Goal: Information Seeking & Learning: Learn about a topic

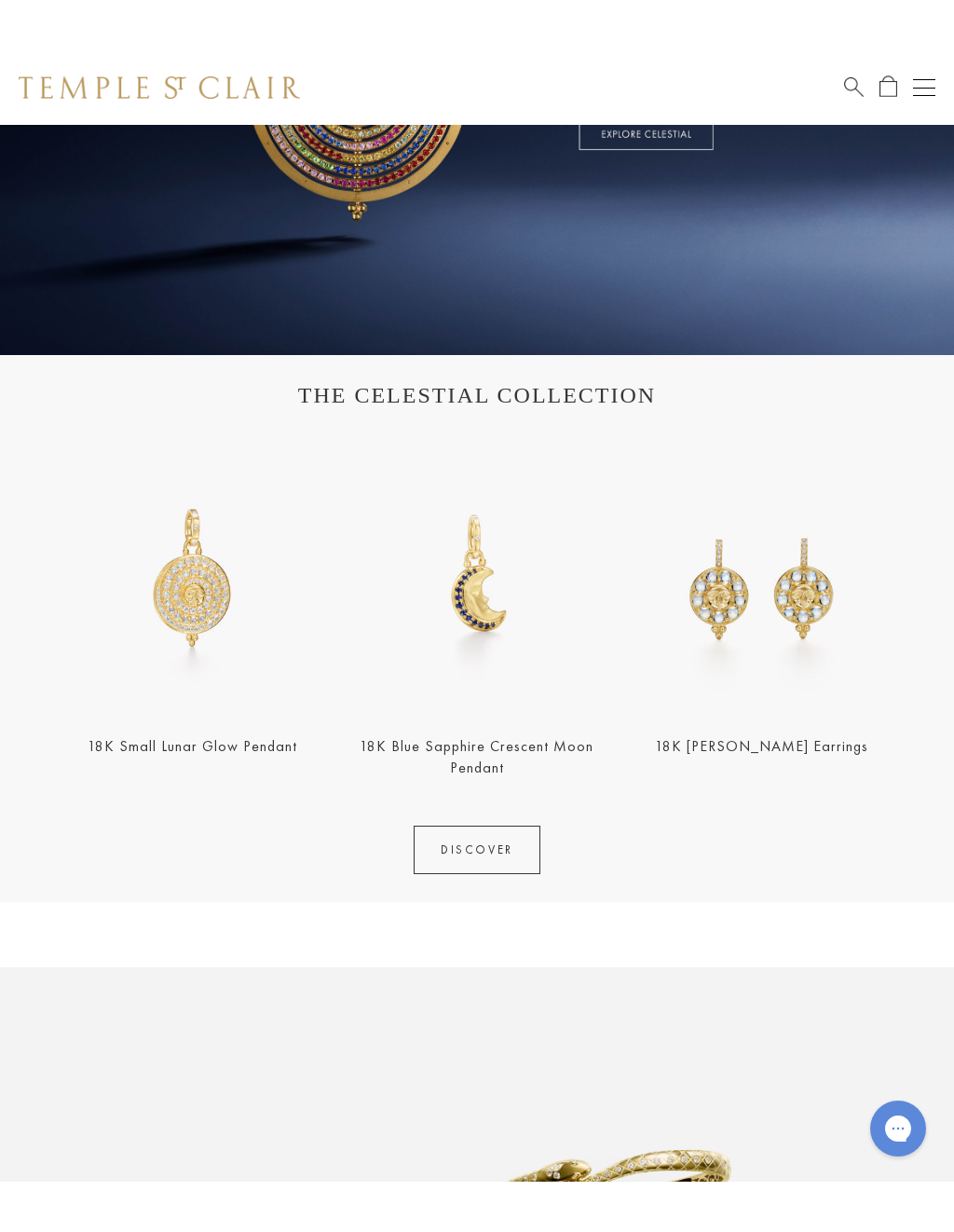
scroll to position [377, 0]
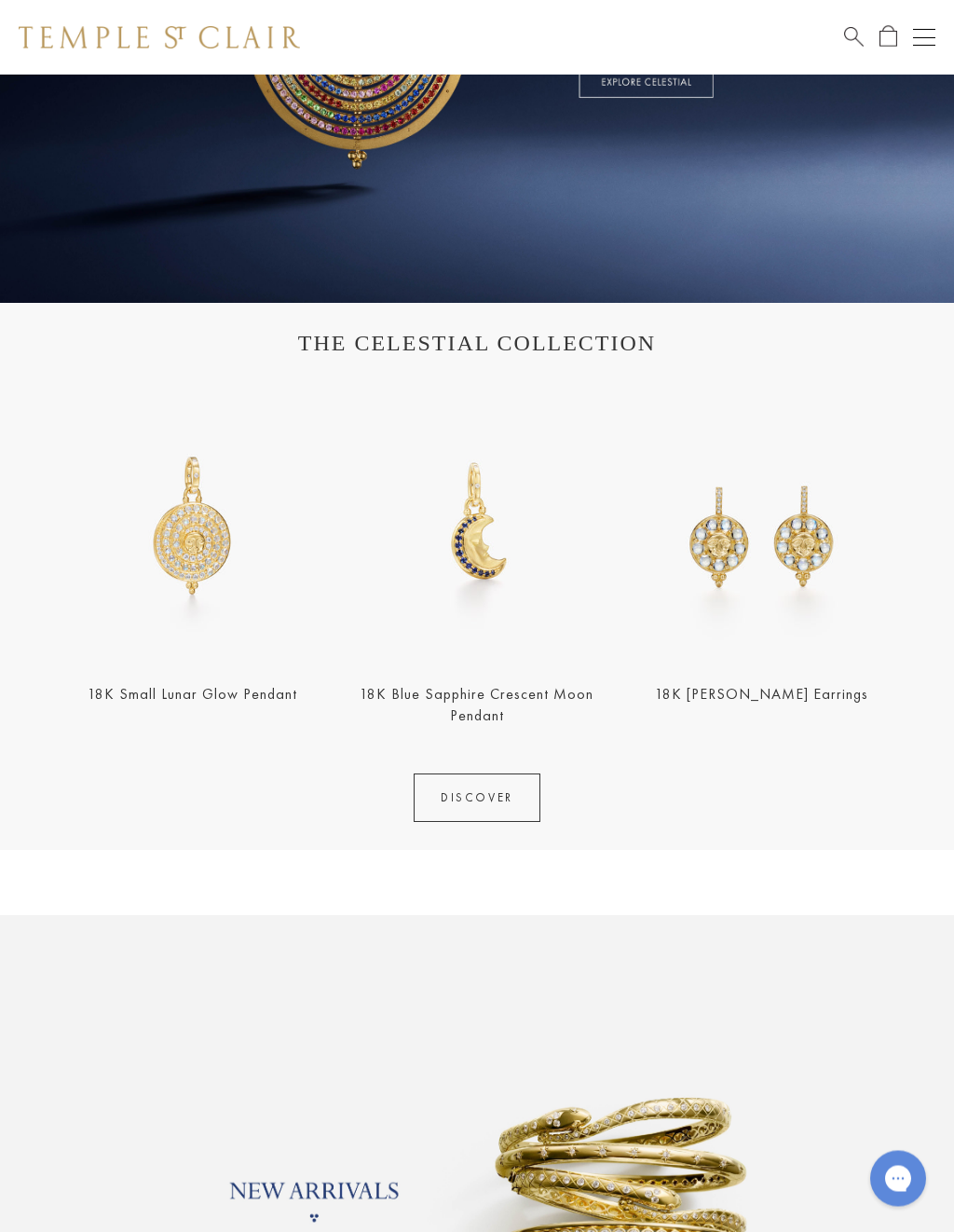
click at [482, 703] on link "18K Blue Sapphire Crescent Moon Pendant" at bounding box center [476, 705] width 234 height 41
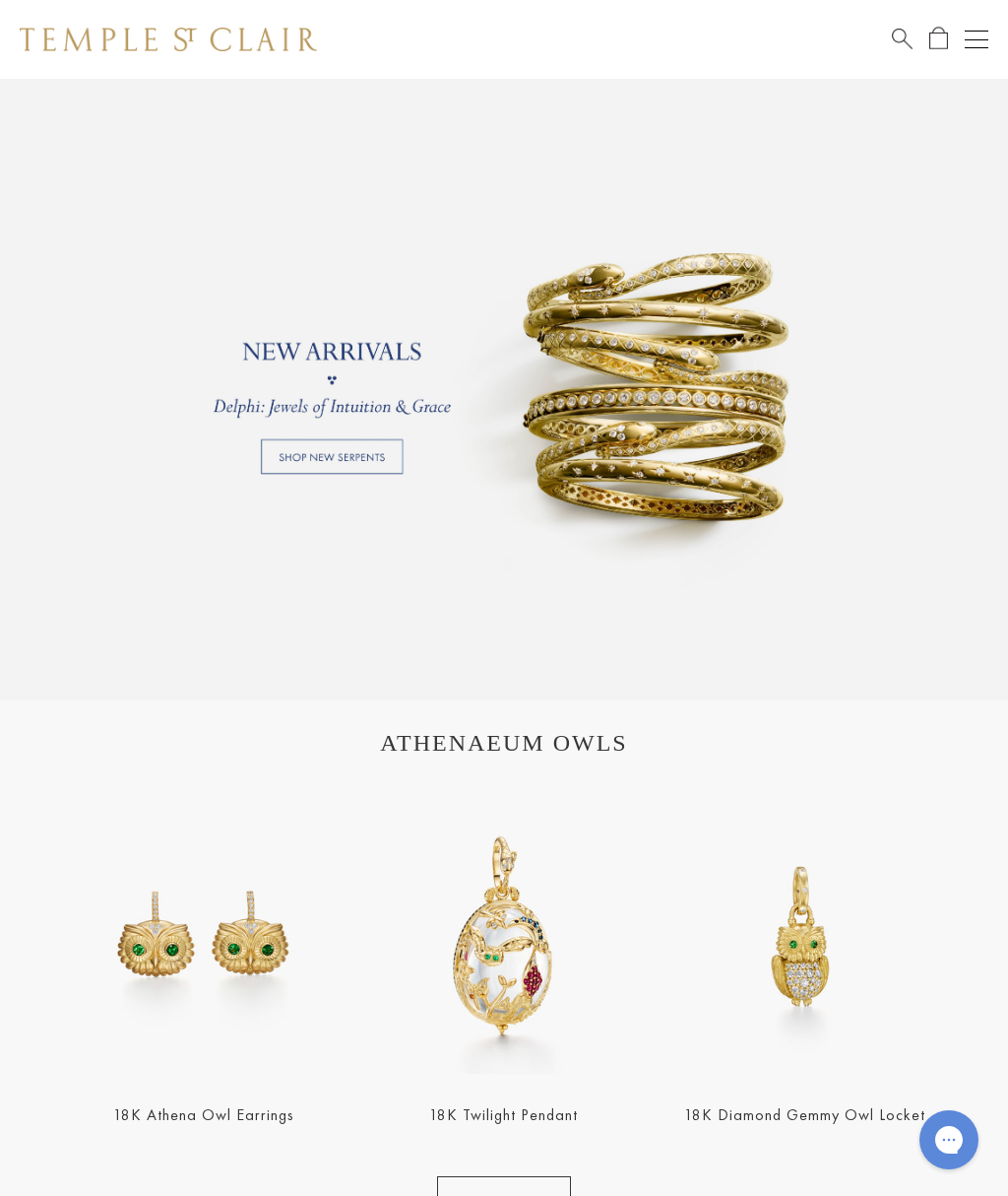
scroll to position [1304, 0]
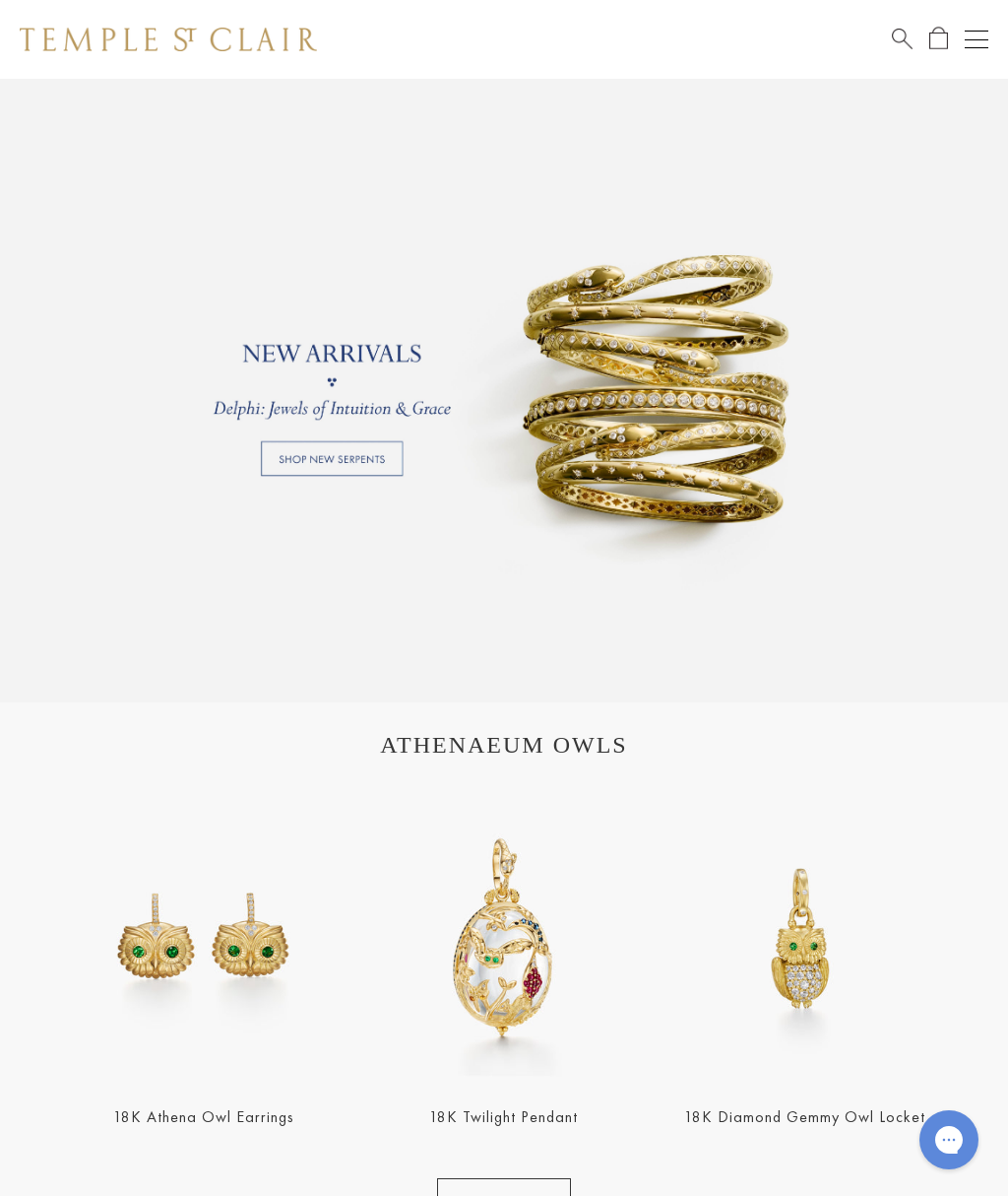
click at [189, 1127] on link "18K Athena Owl Earrings" at bounding box center [203, 1116] width 182 height 21
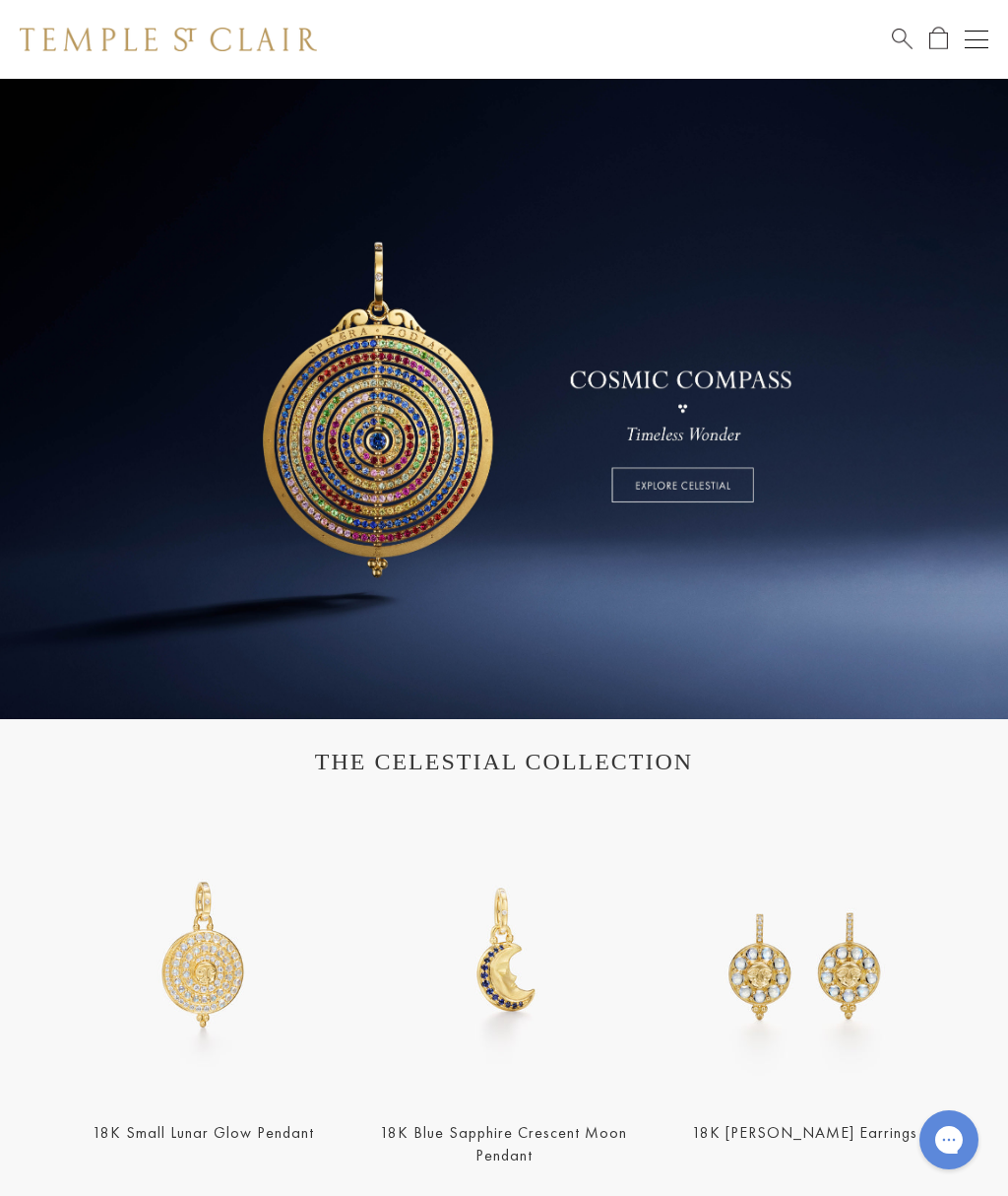
click at [366, 444] on link at bounding box center [504, 398] width 1008 height 640
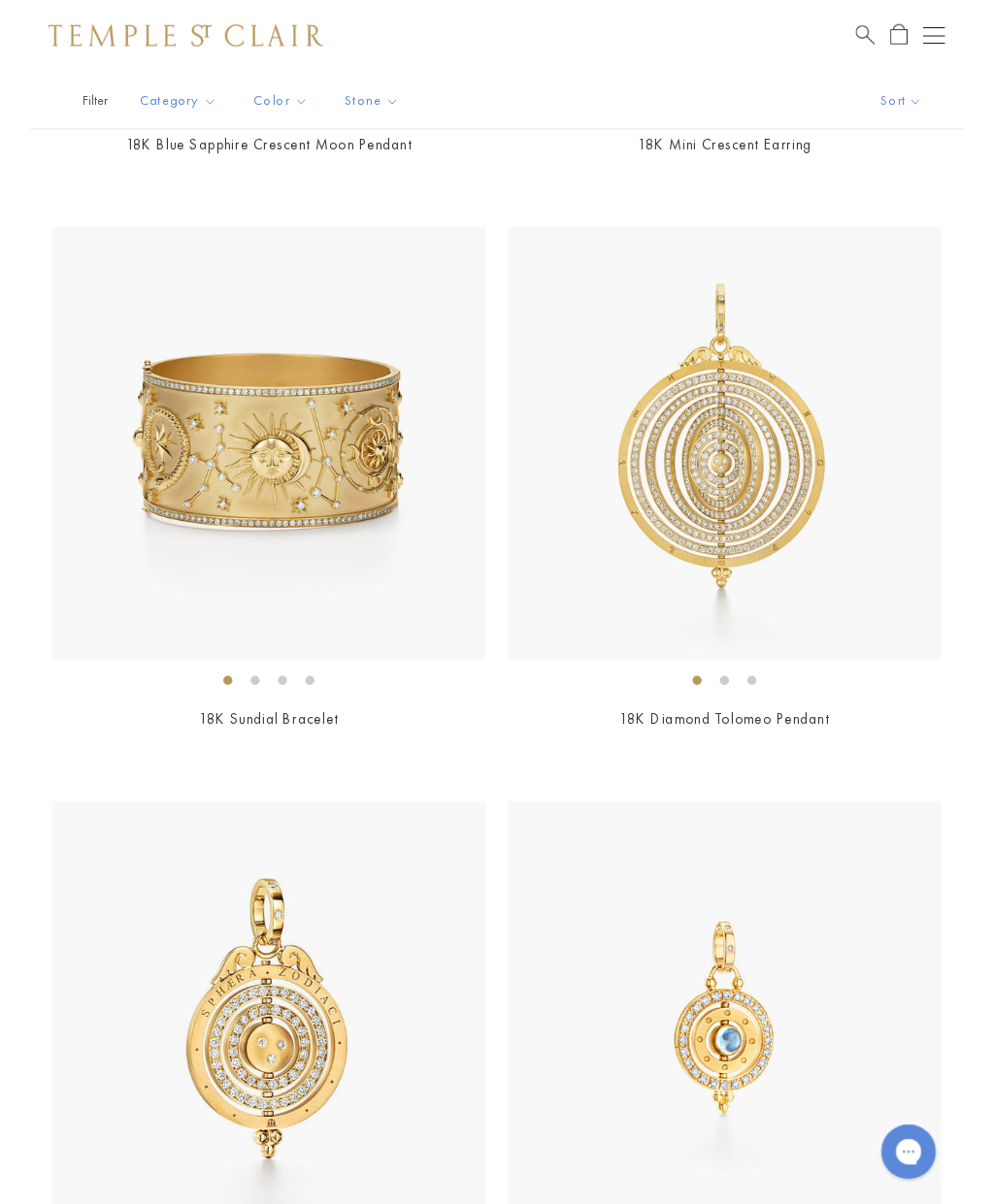
scroll to position [2122, 0]
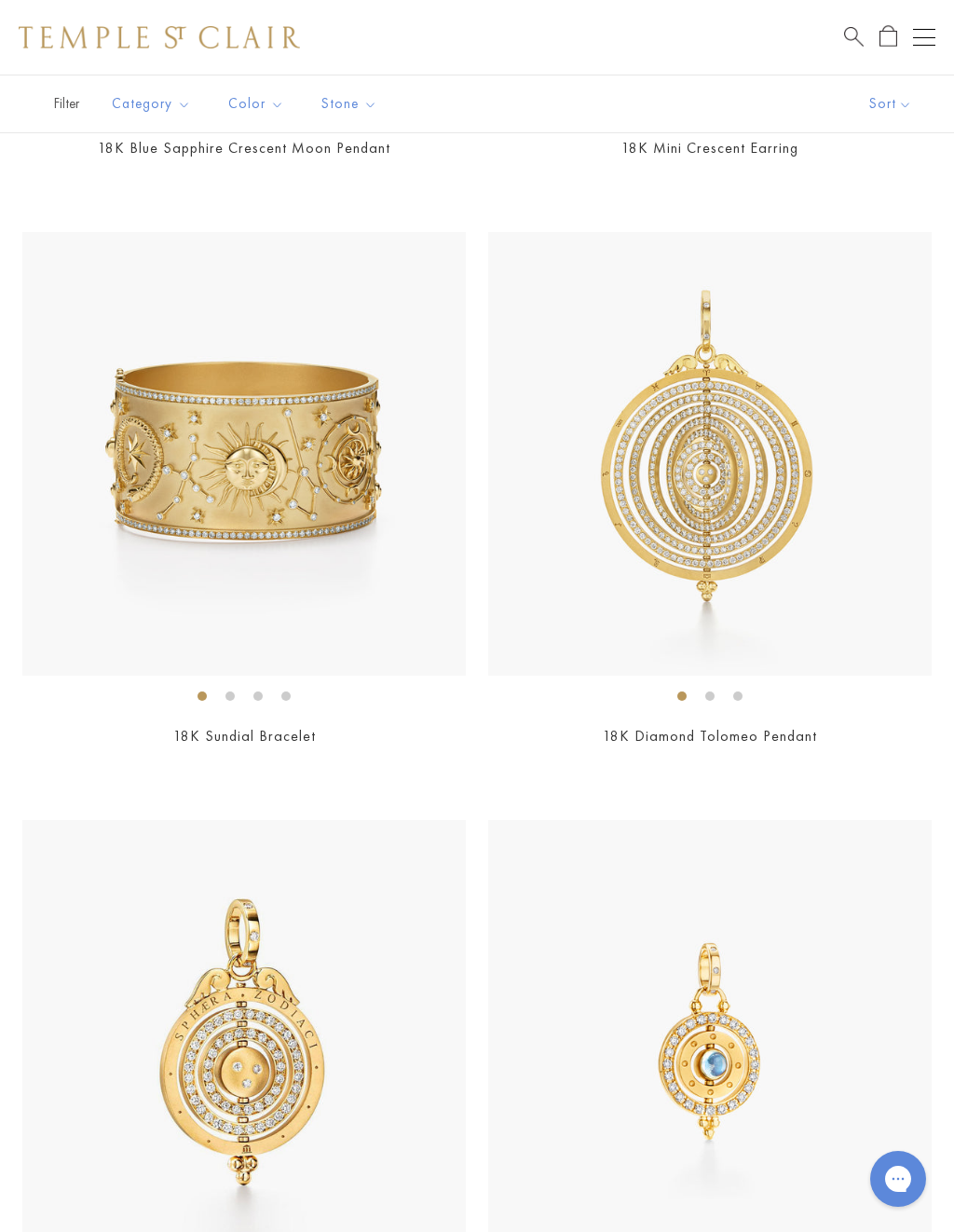
click at [724, 442] on img at bounding box center [710, 454] width 443 height 443
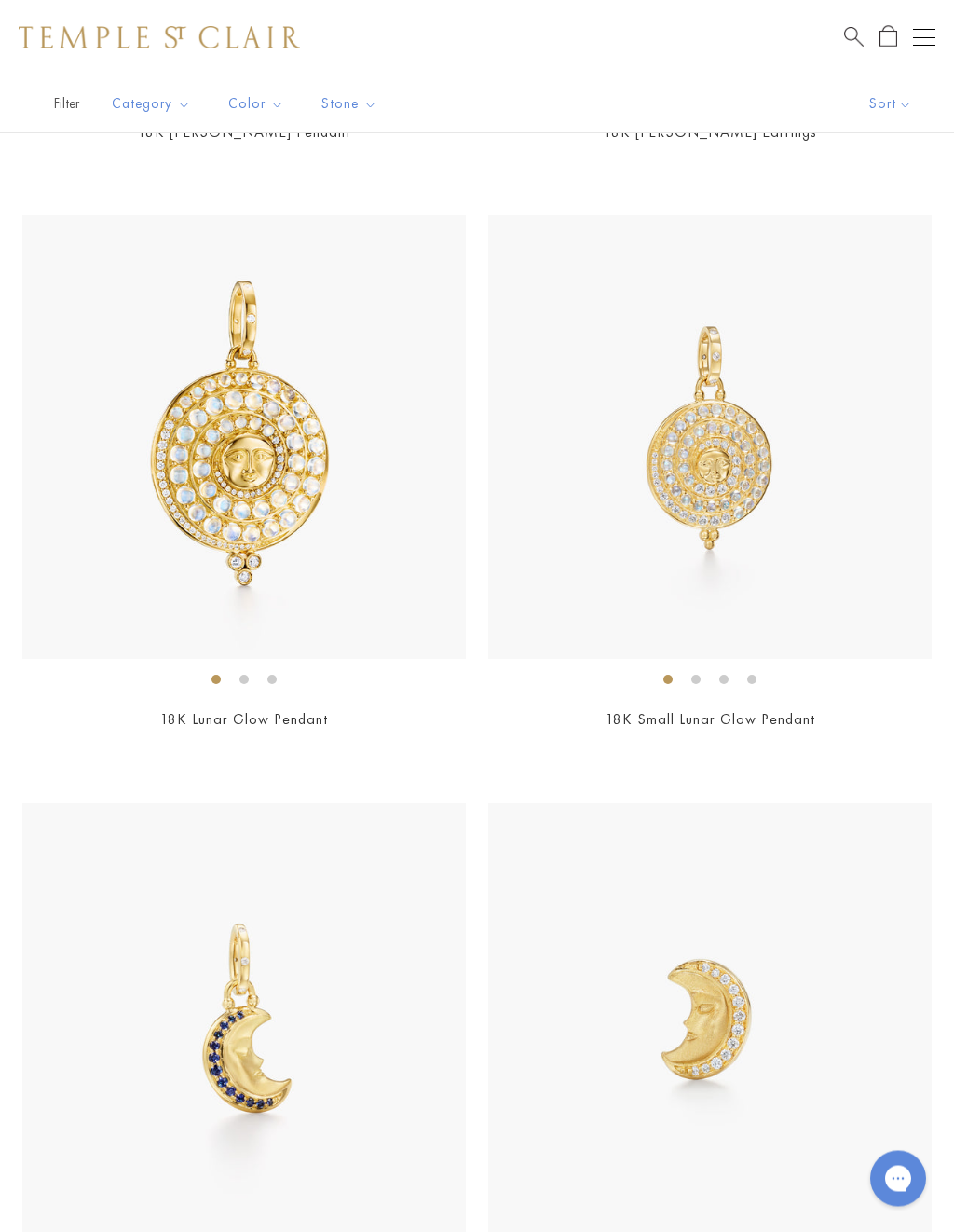
scroll to position [884, 0]
